Goal: Transaction & Acquisition: Book appointment/travel/reservation

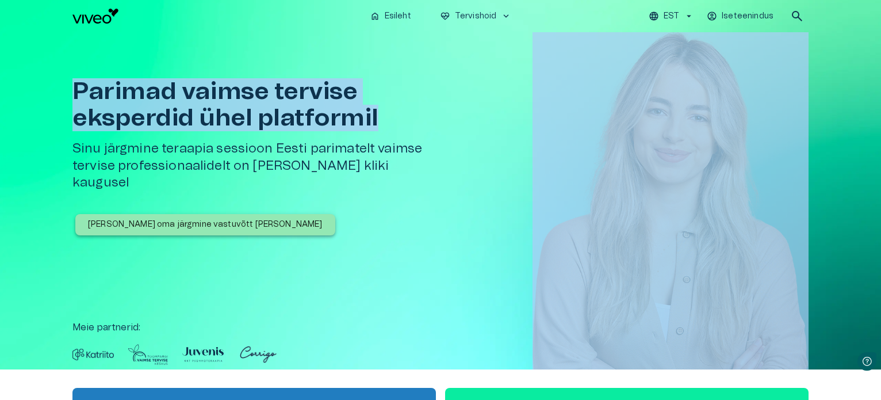
drag, startPoint x: 531, startPoint y: 117, endPoint x: 542, endPoint y: 51, distance: 67.1
click at [542, 51] on div "Parimad vaimse tervise eksperdid ühel platformil Sinu järgmine teraapia sessioo…" at bounding box center [440, 200] width 736 height 337
click at [392, 13] on p "Esileht" at bounding box center [398, 16] width 26 height 12
